Goal: Transaction & Acquisition: Purchase product/service

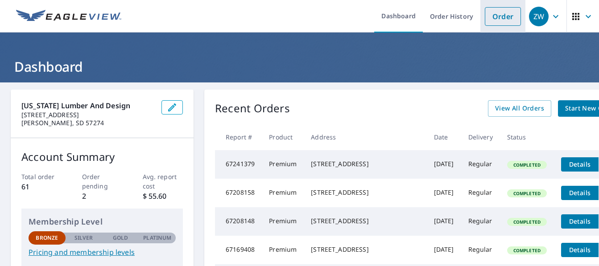
click at [517, 15] on link "Order" at bounding box center [502, 16] width 36 height 19
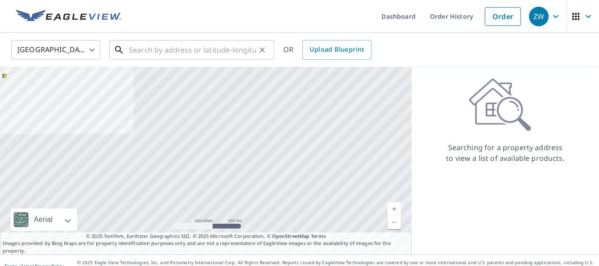
click at [185, 54] on input "text" at bounding box center [192, 49] width 127 height 25
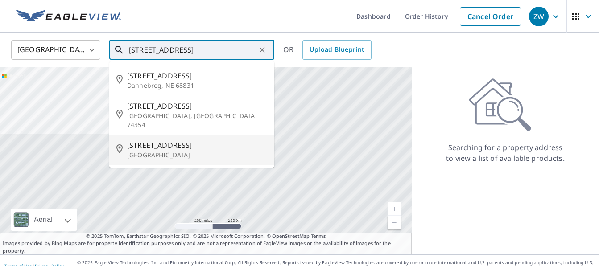
click at [179, 140] on span "[STREET_ADDRESS]" at bounding box center [197, 145] width 140 height 11
type input "[STREET_ADDRESS]"
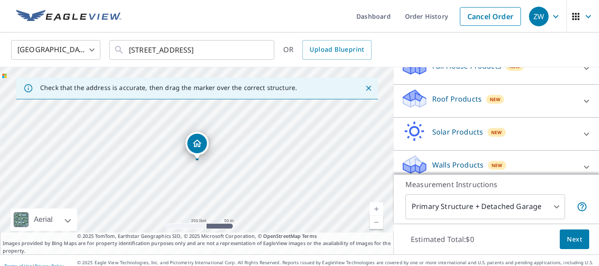
scroll to position [117, 0]
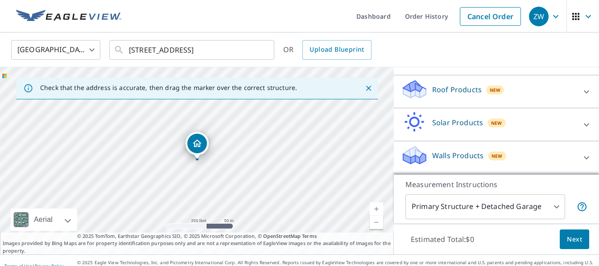
click at [546, 97] on div "Roof Products New" at bounding box center [488, 91] width 175 height 25
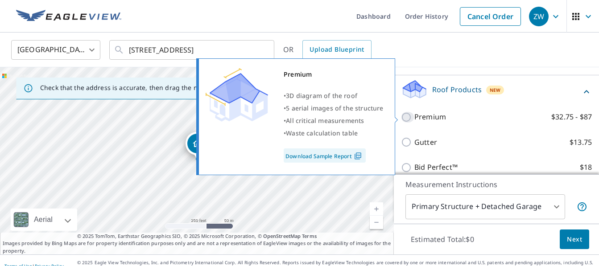
click at [406, 119] on input "Premium $32.75 - $87" at bounding box center [407, 117] width 13 height 11
checkbox input "true"
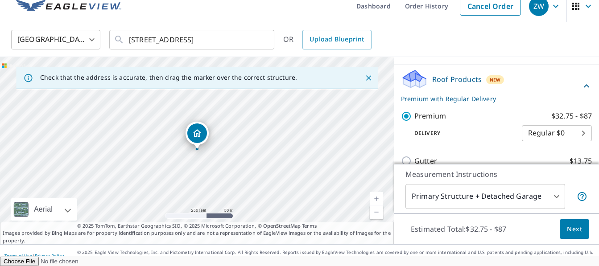
scroll to position [17, 0]
click at [585, 222] on button "Next" at bounding box center [573, 229] width 29 height 20
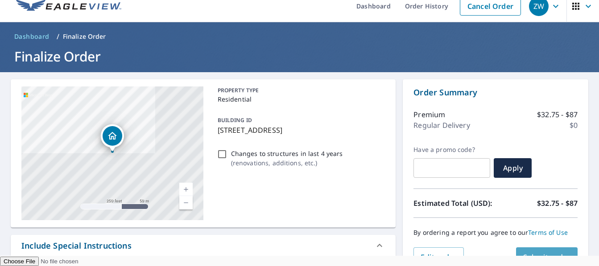
click at [547, 252] on span "Submit order" at bounding box center [547, 257] width 48 height 10
